Goal: Task Accomplishment & Management: Use online tool/utility

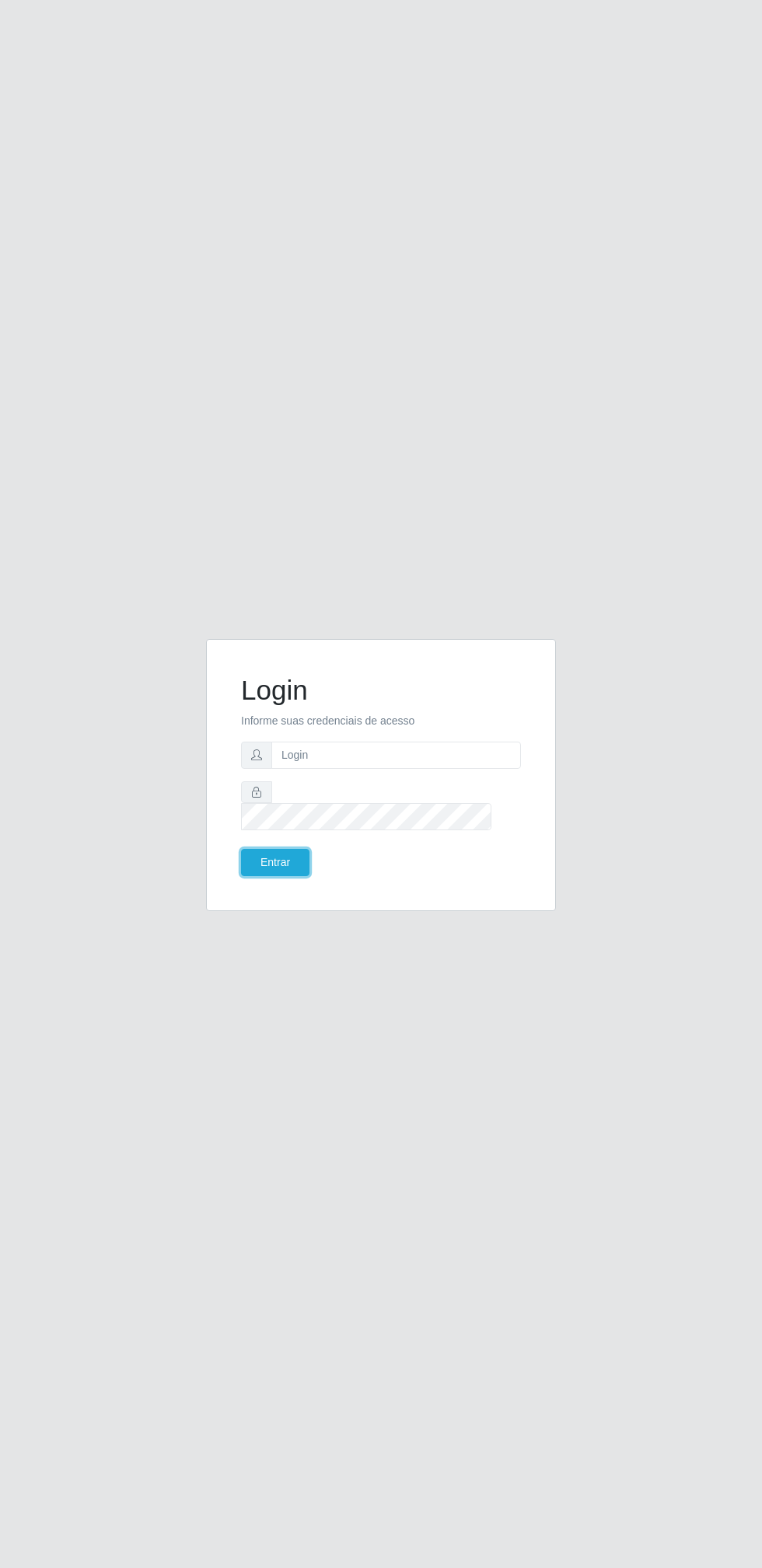
click at [277, 851] on button "Entrar" at bounding box center [275, 862] width 68 height 27
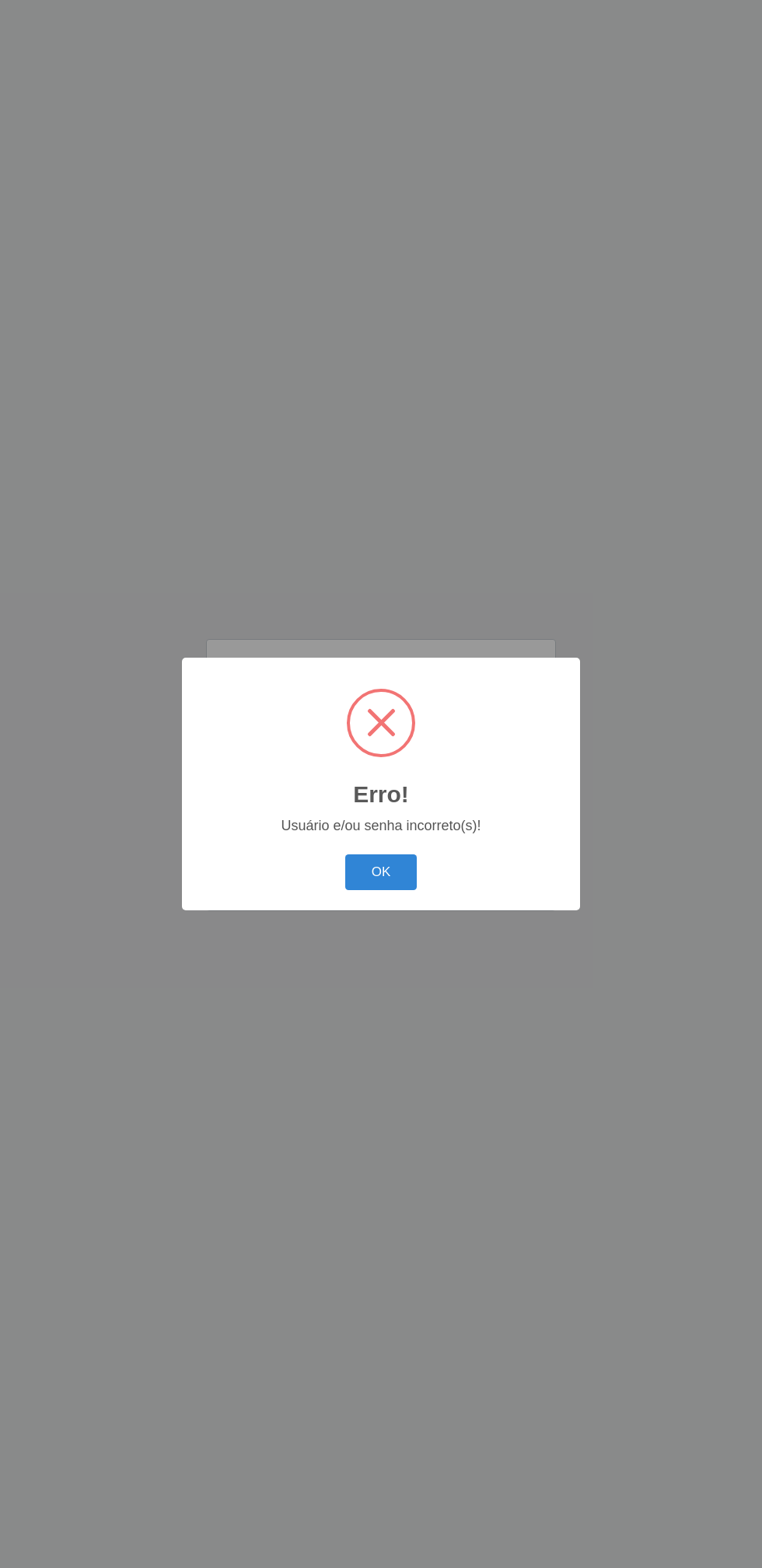
click at [397, 861] on button "OK" at bounding box center [381, 872] width 73 height 36
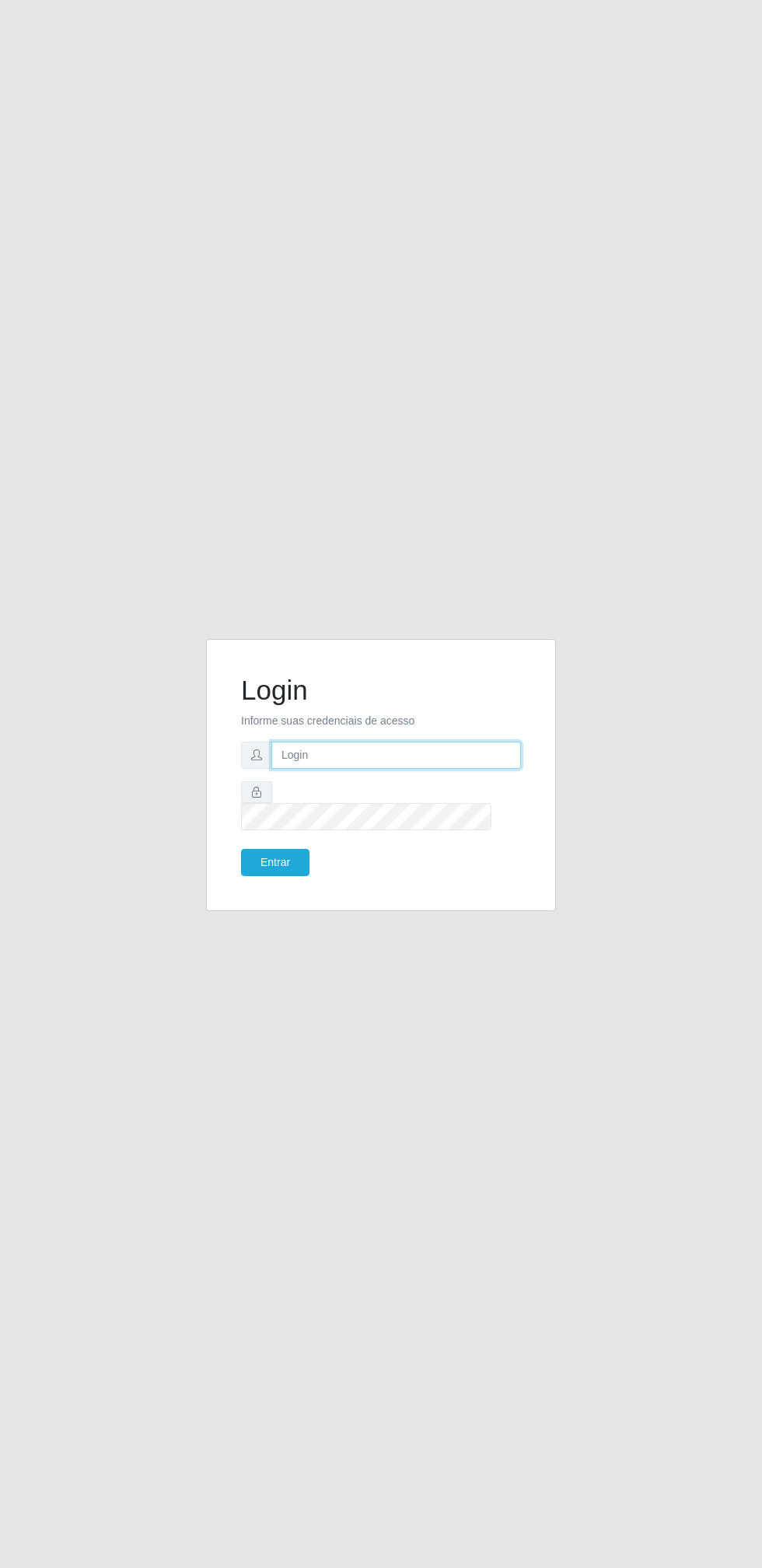
click at [379, 761] on input "text" at bounding box center [396, 755] width 250 height 27
click at [275, 849] on button "Entrar" at bounding box center [275, 862] width 68 height 27
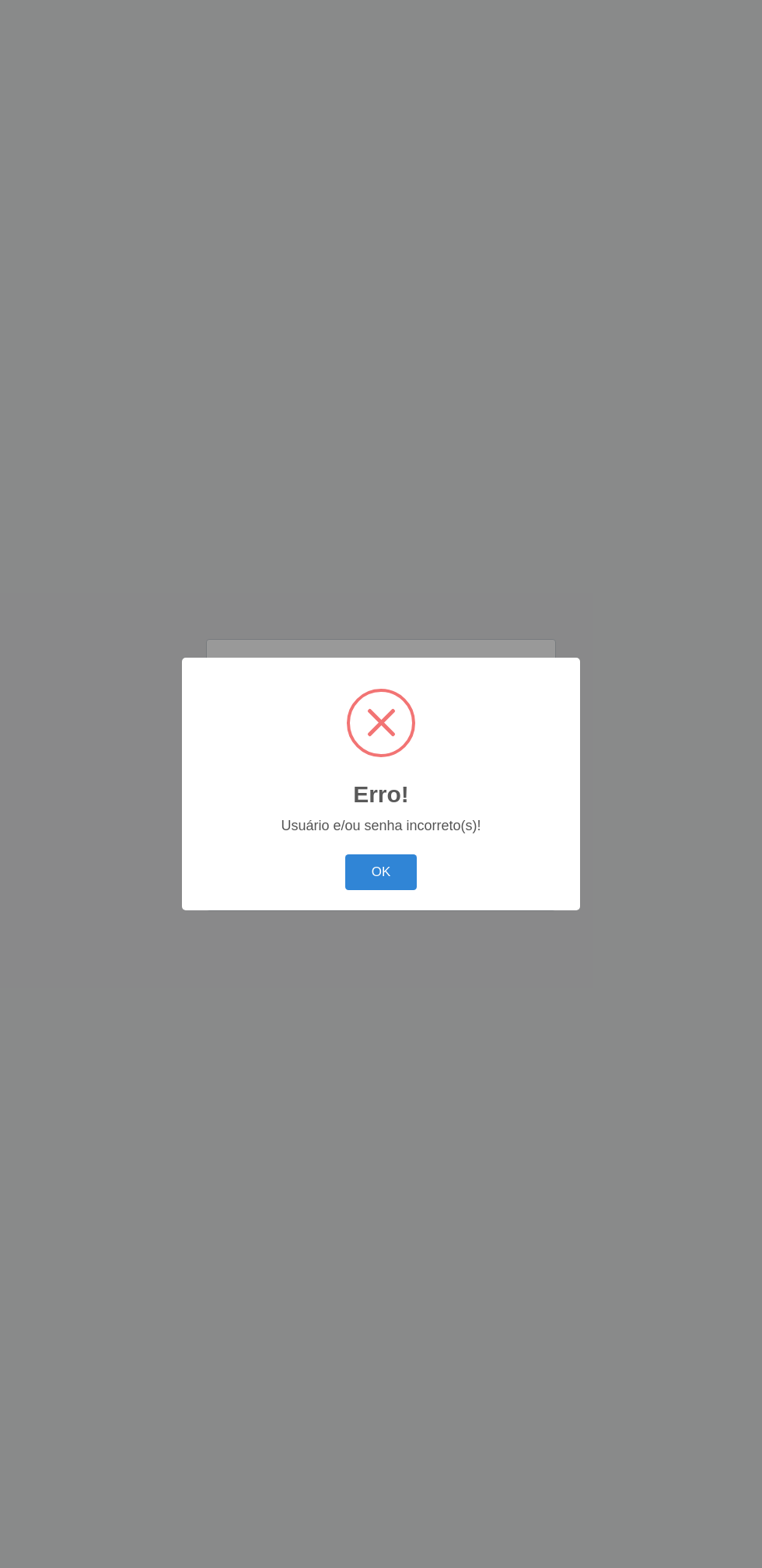
click at [394, 857] on button "OK" at bounding box center [381, 872] width 73 height 36
